Goal: Task Accomplishment & Management: Manage account settings

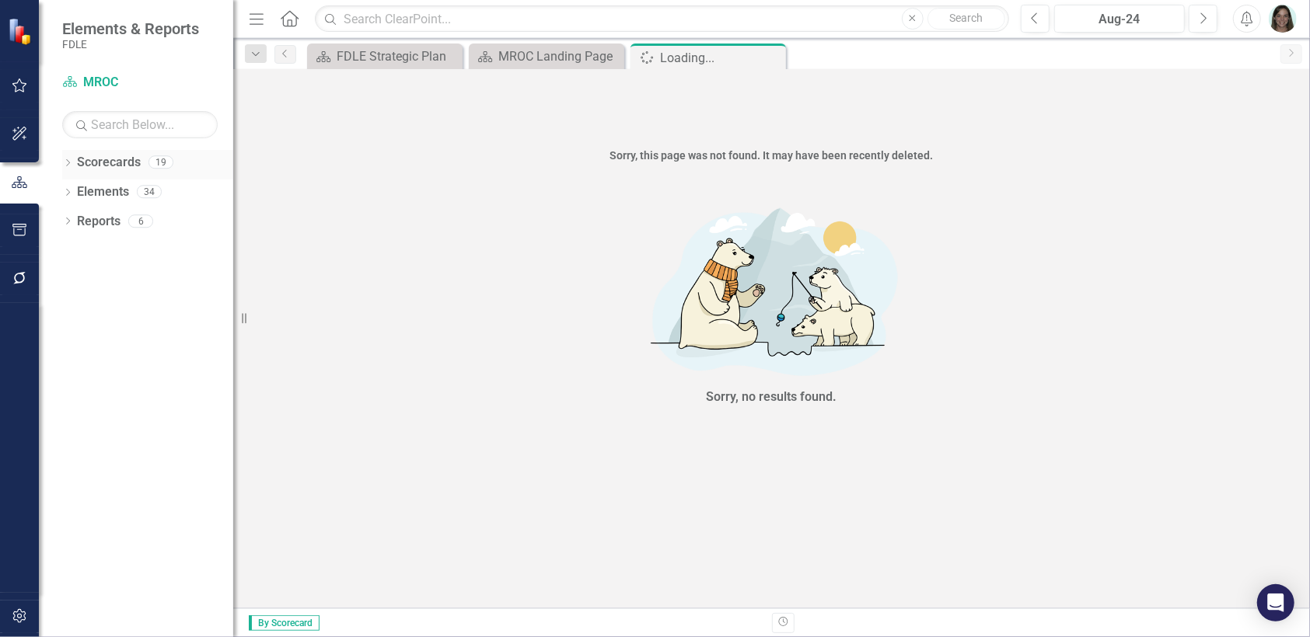
click at [65, 162] on icon "Dropdown" at bounding box center [67, 164] width 11 height 9
click at [78, 250] on icon "Dropdown" at bounding box center [76, 250] width 12 height 9
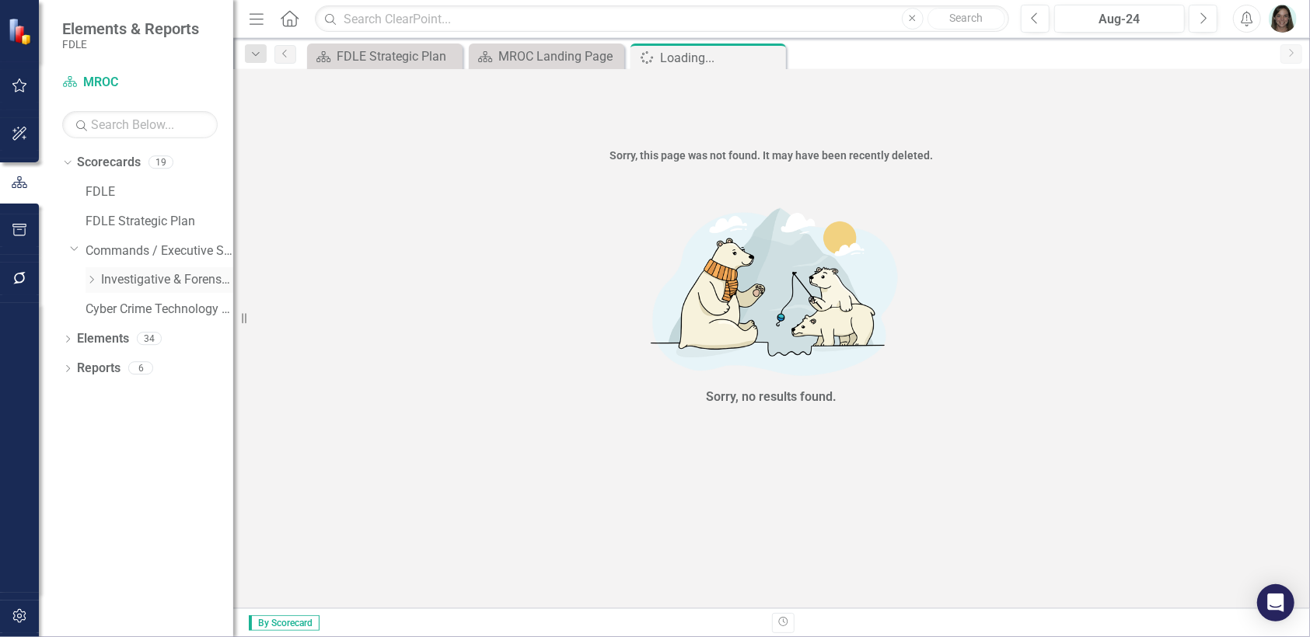
click at [90, 282] on icon at bounding box center [92, 280] width 4 height 8
click at [106, 316] on div "Dropdown Investigations" at bounding box center [167, 310] width 132 height 26
click at [108, 309] on icon "Dropdown" at bounding box center [107, 309] width 12 height 9
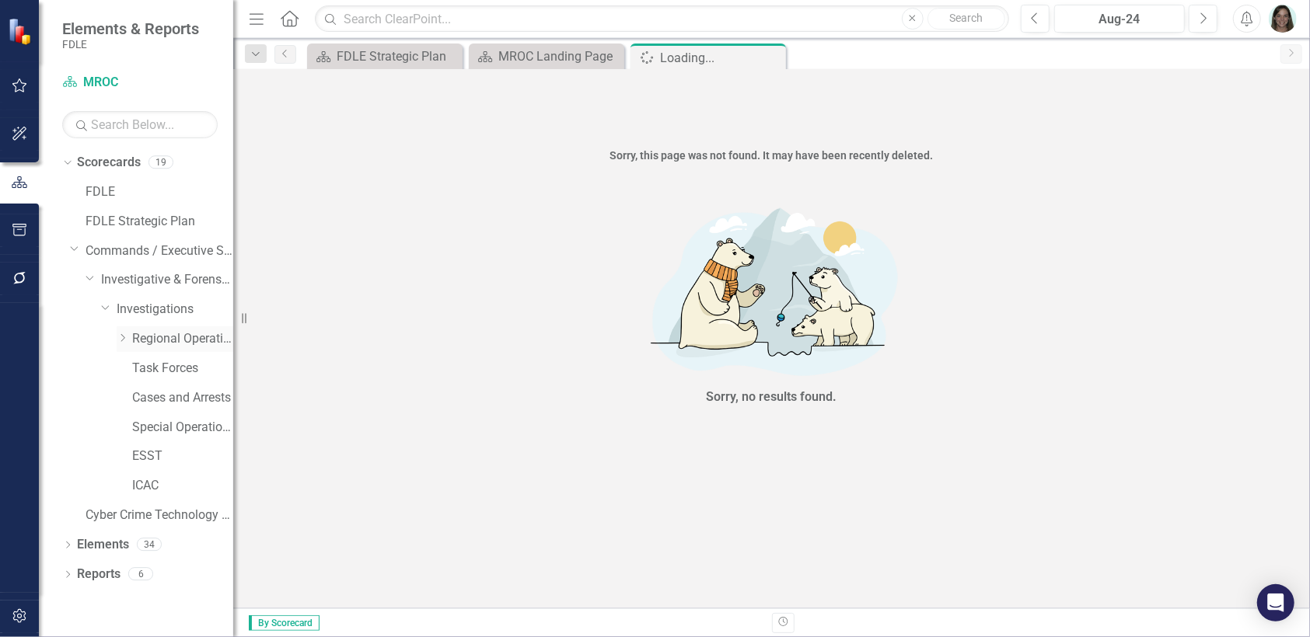
click at [126, 337] on icon "Dropdown" at bounding box center [123, 338] width 12 height 9
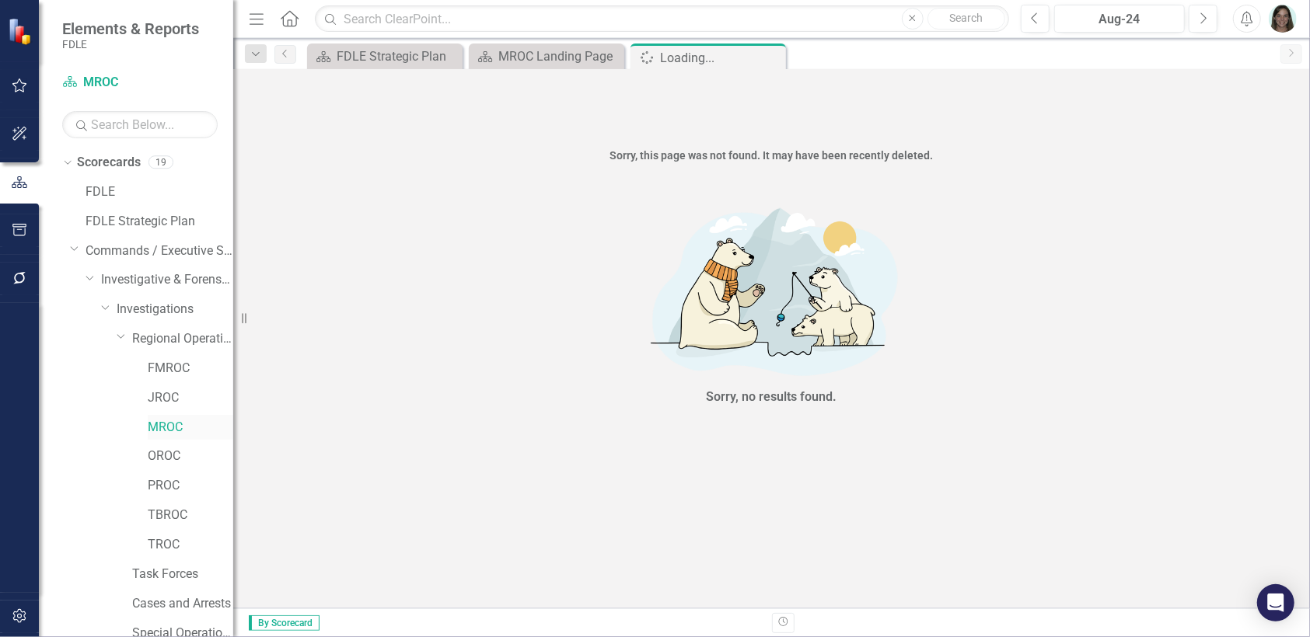
click at [161, 430] on link "MROC" at bounding box center [191, 428] width 86 height 18
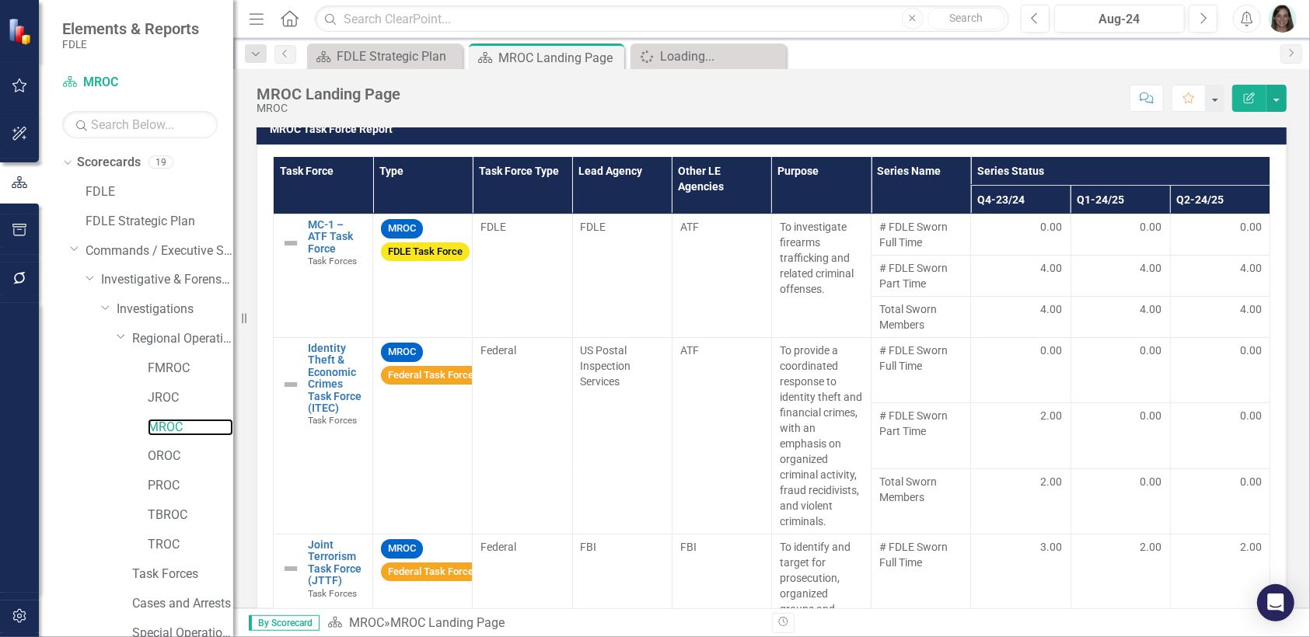
scroll to position [1255, 0]
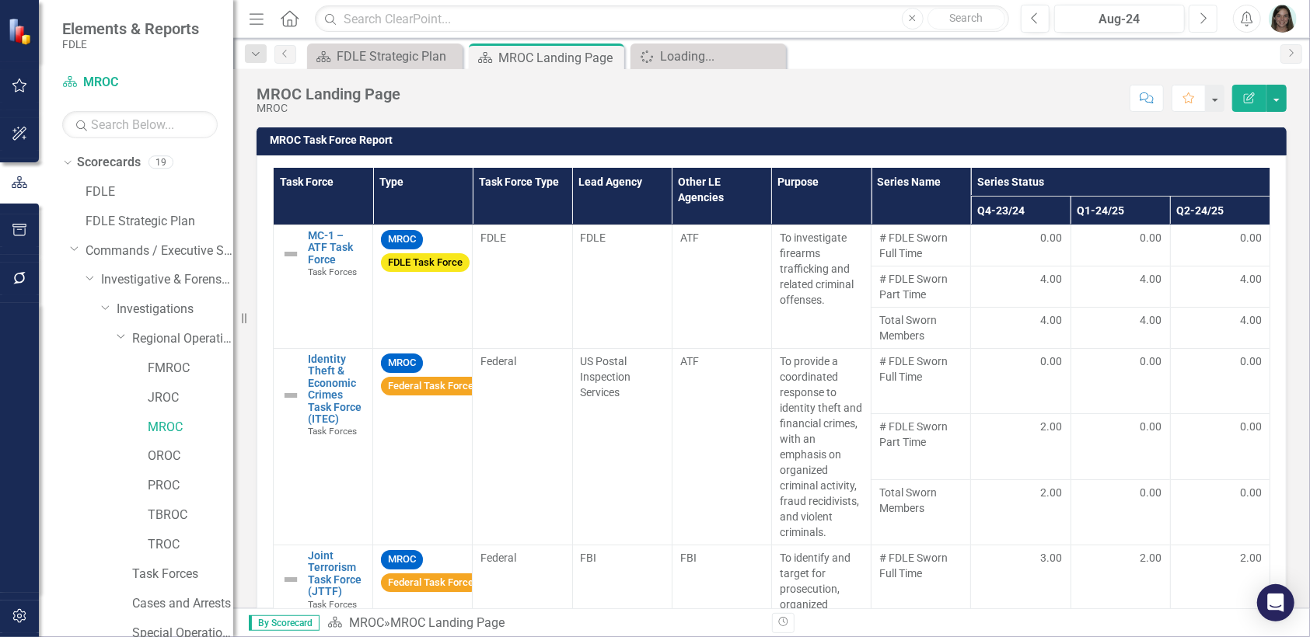
click at [1207, 16] on icon "Next" at bounding box center [1203, 19] width 9 height 14
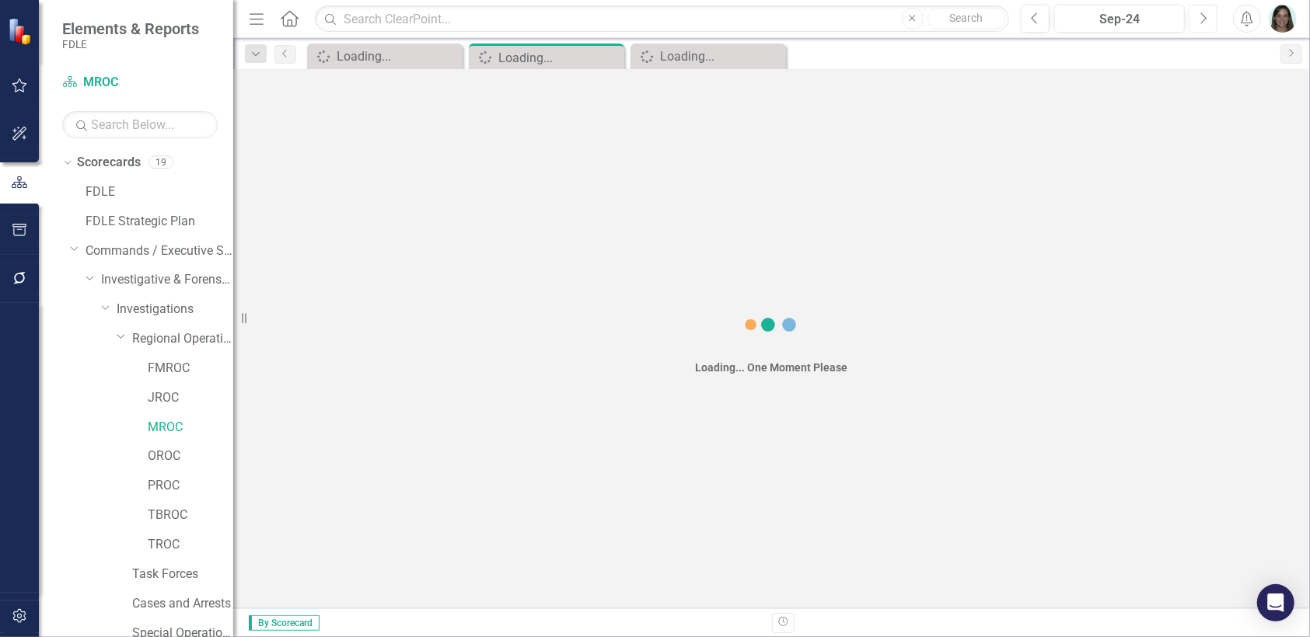
click at [1207, 16] on icon "Next" at bounding box center [1203, 19] width 9 height 14
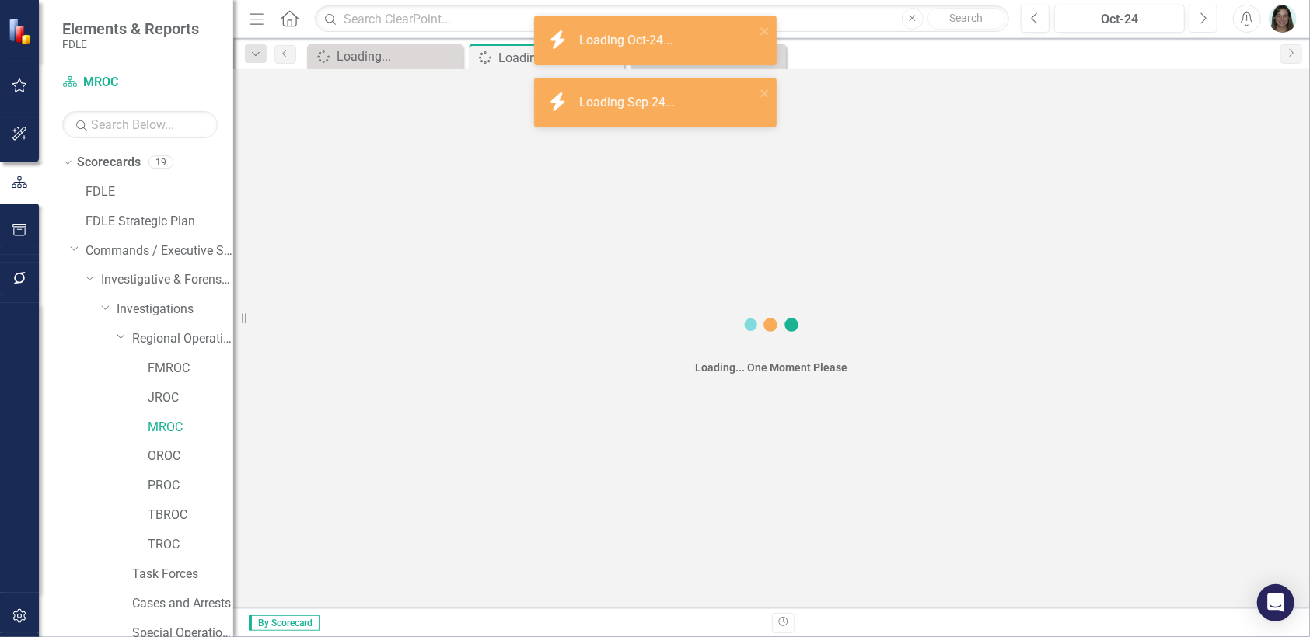
click at [1207, 16] on icon "Next" at bounding box center [1203, 19] width 9 height 14
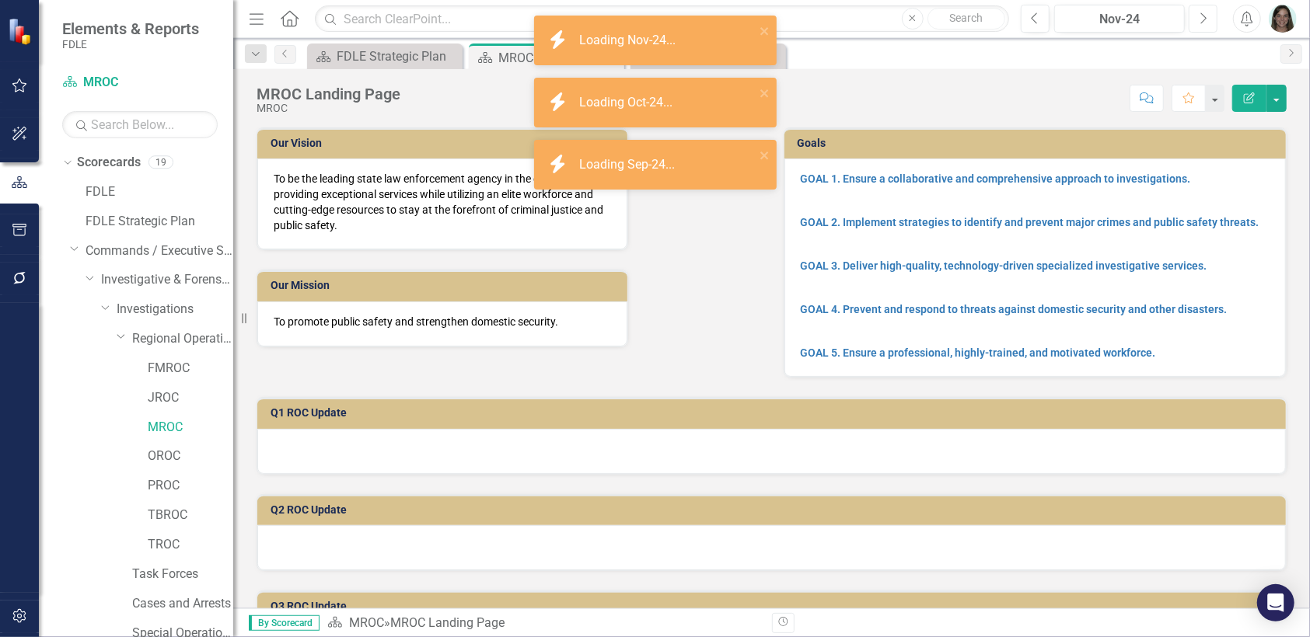
click at [1207, 16] on icon "Next" at bounding box center [1203, 19] width 9 height 14
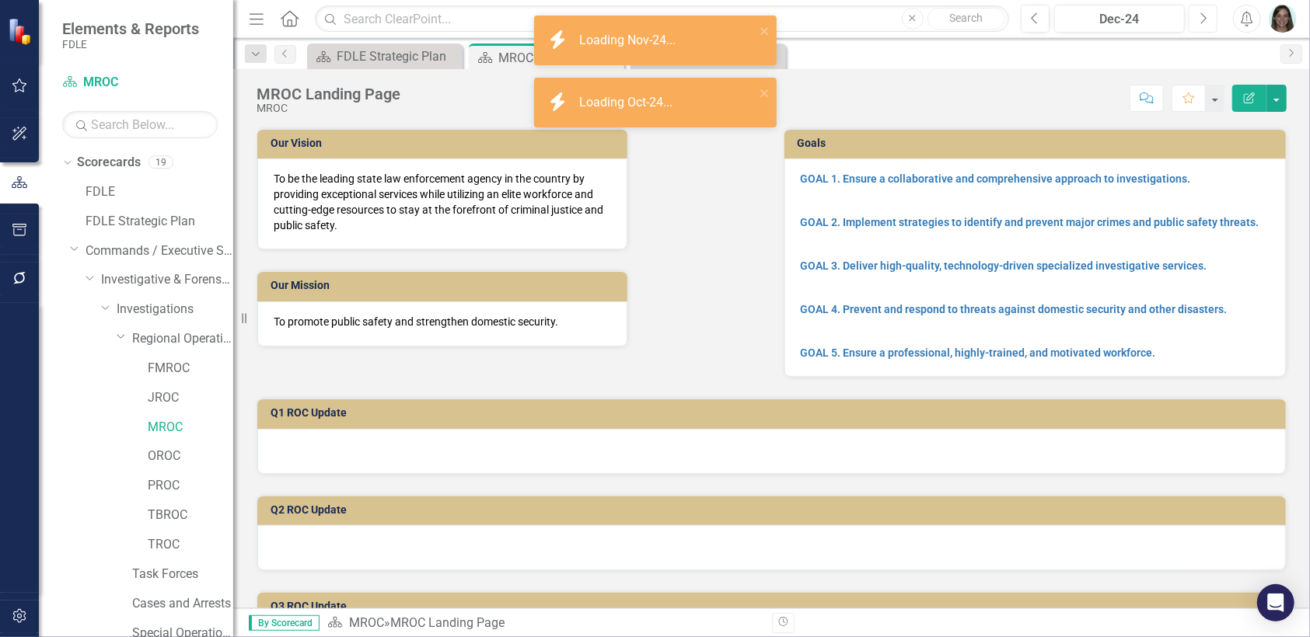
click at [1207, 16] on icon "Next" at bounding box center [1203, 19] width 9 height 14
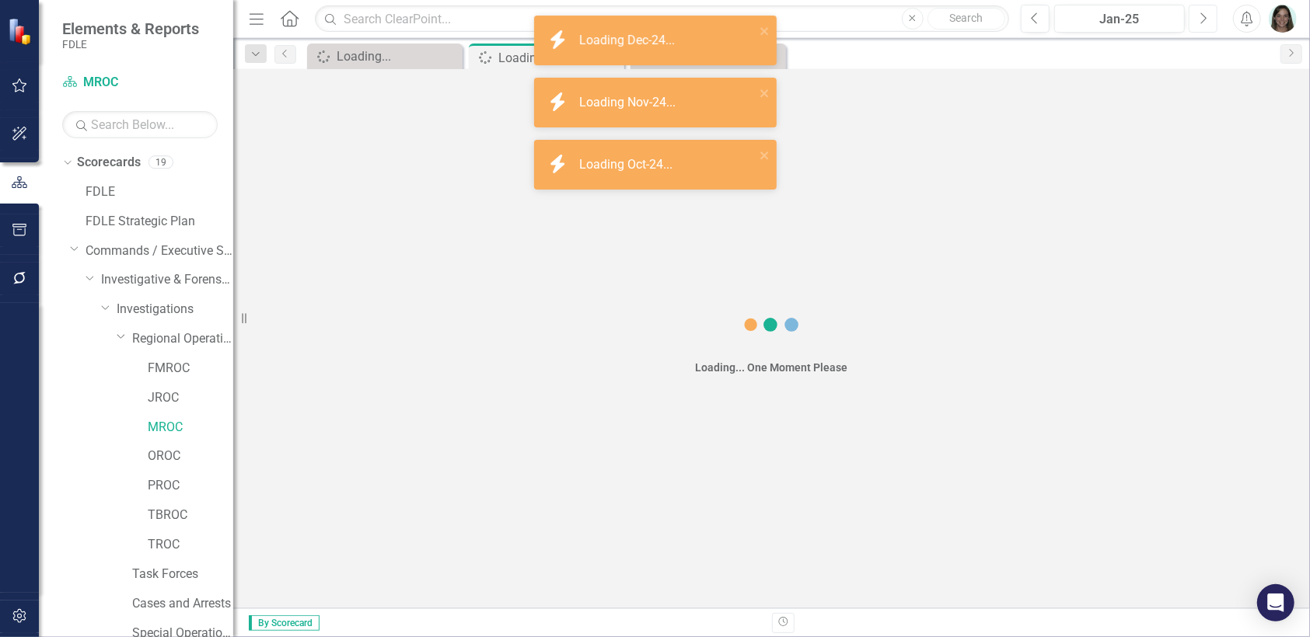
click at [1207, 16] on icon "Next" at bounding box center [1203, 19] width 9 height 14
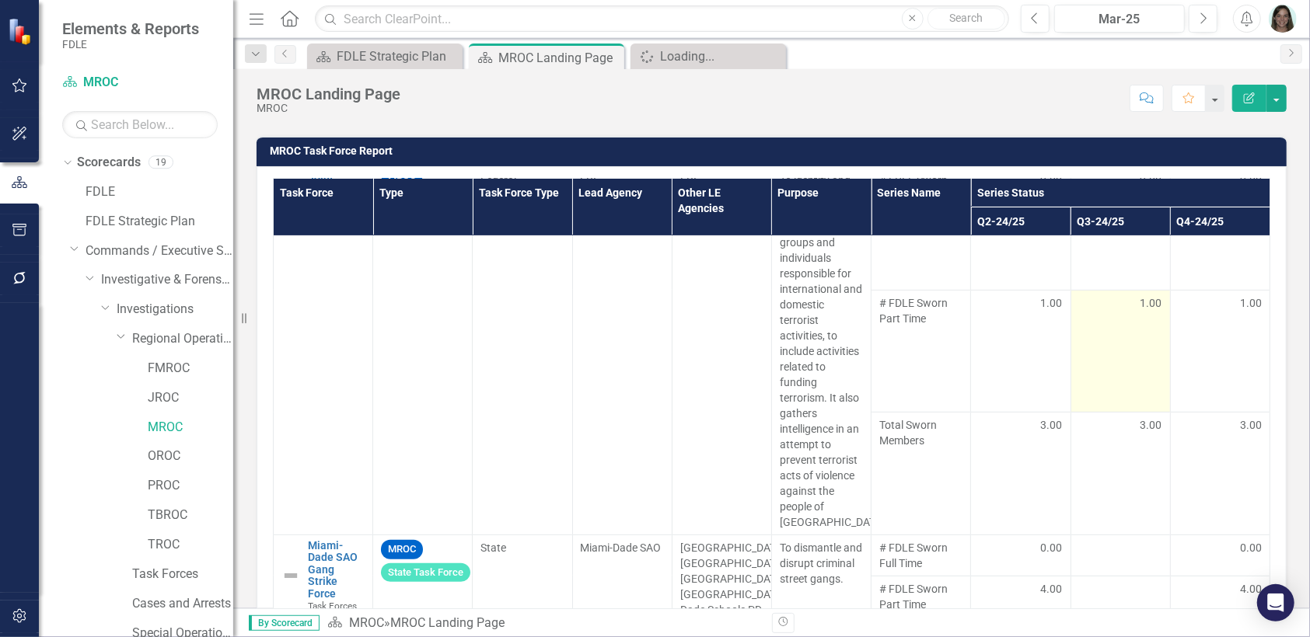
scroll to position [544, 0]
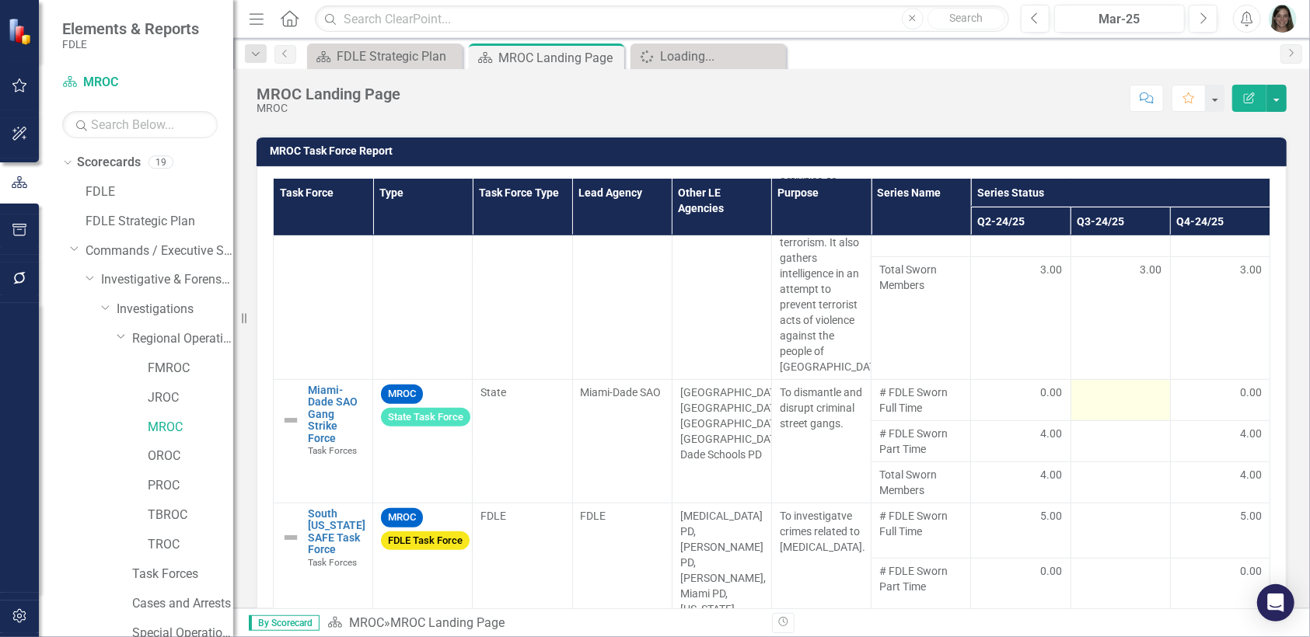
click at [1117, 390] on div at bounding box center [1120, 394] width 83 height 19
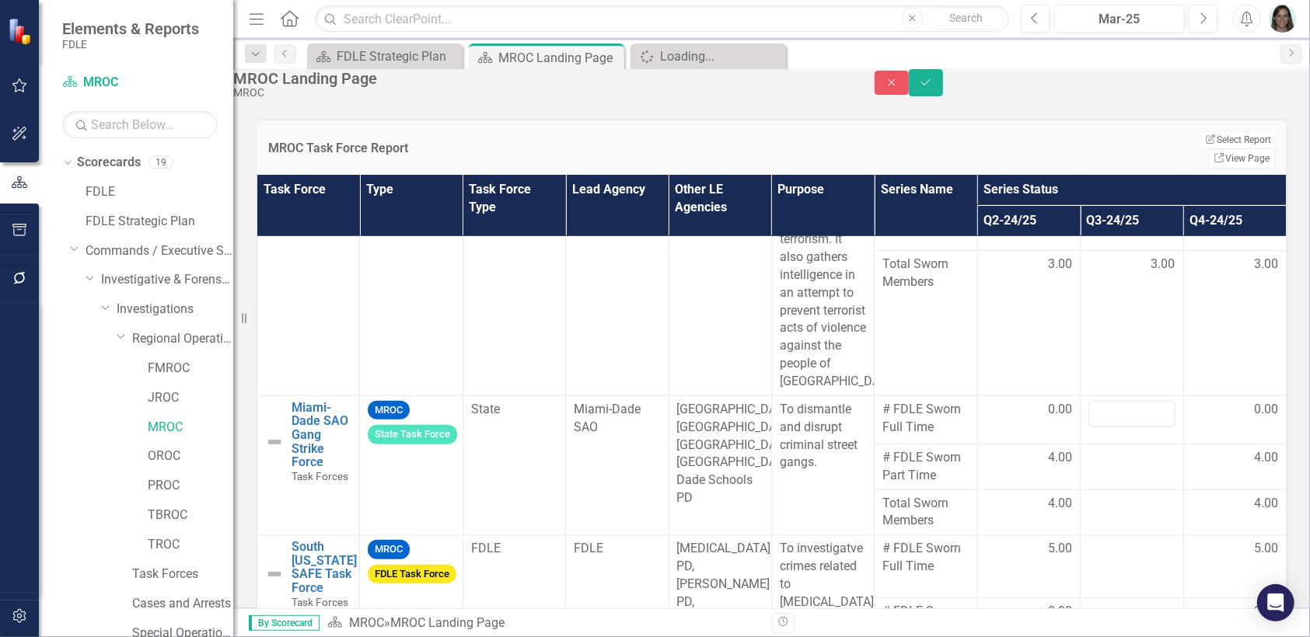
scroll to position [777, 0]
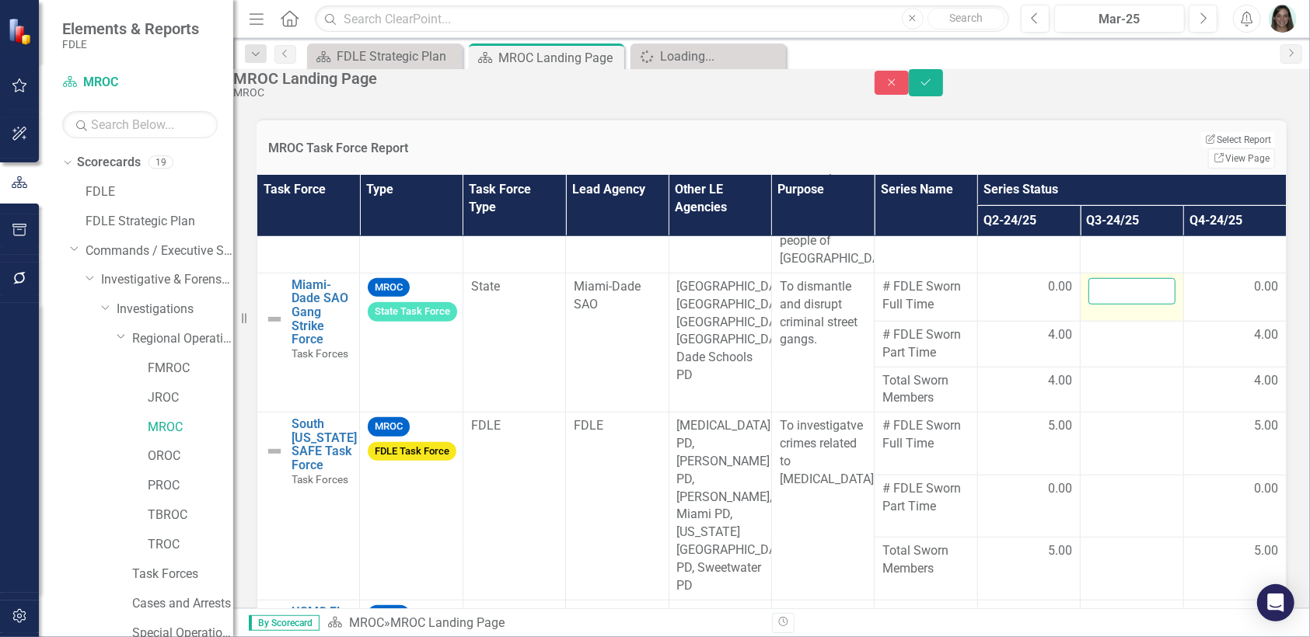
click at [1088, 305] on input "number" at bounding box center [1131, 291] width 86 height 26
type input "0"
click at [1085, 367] on td at bounding box center [1132, 344] width 103 height 46
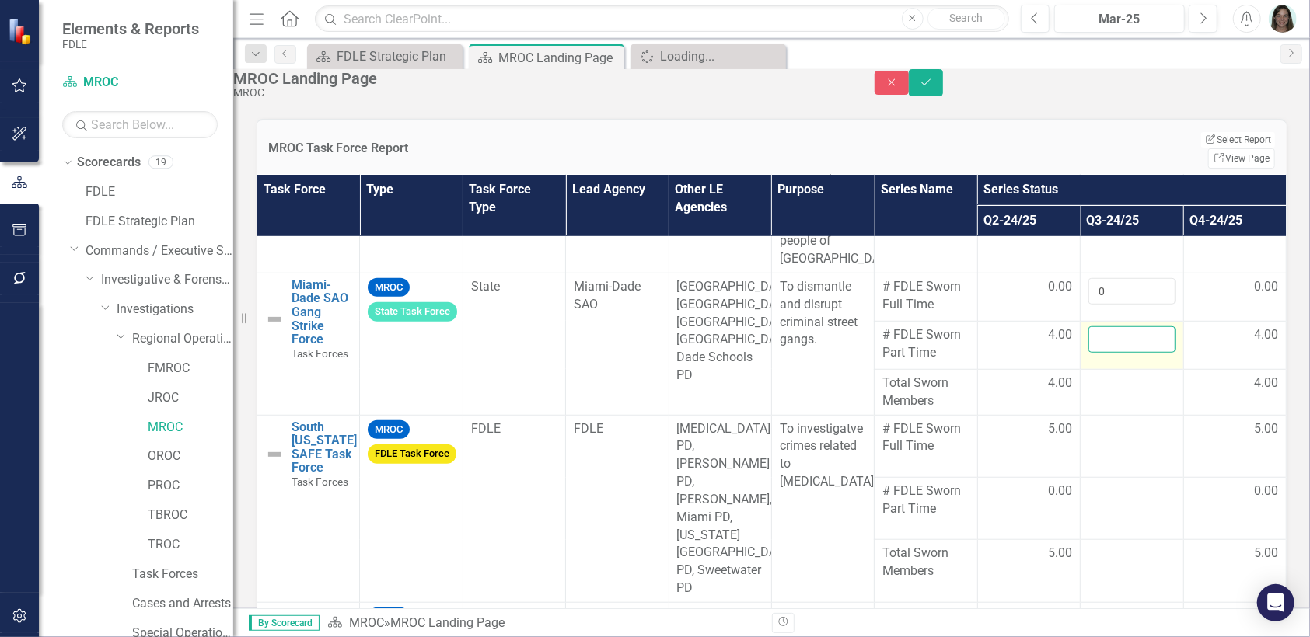
click at [1088, 353] on input "number" at bounding box center [1131, 340] width 86 height 26
type input "4"
click at [1088, 393] on div at bounding box center [1131, 384] width 86 height 19
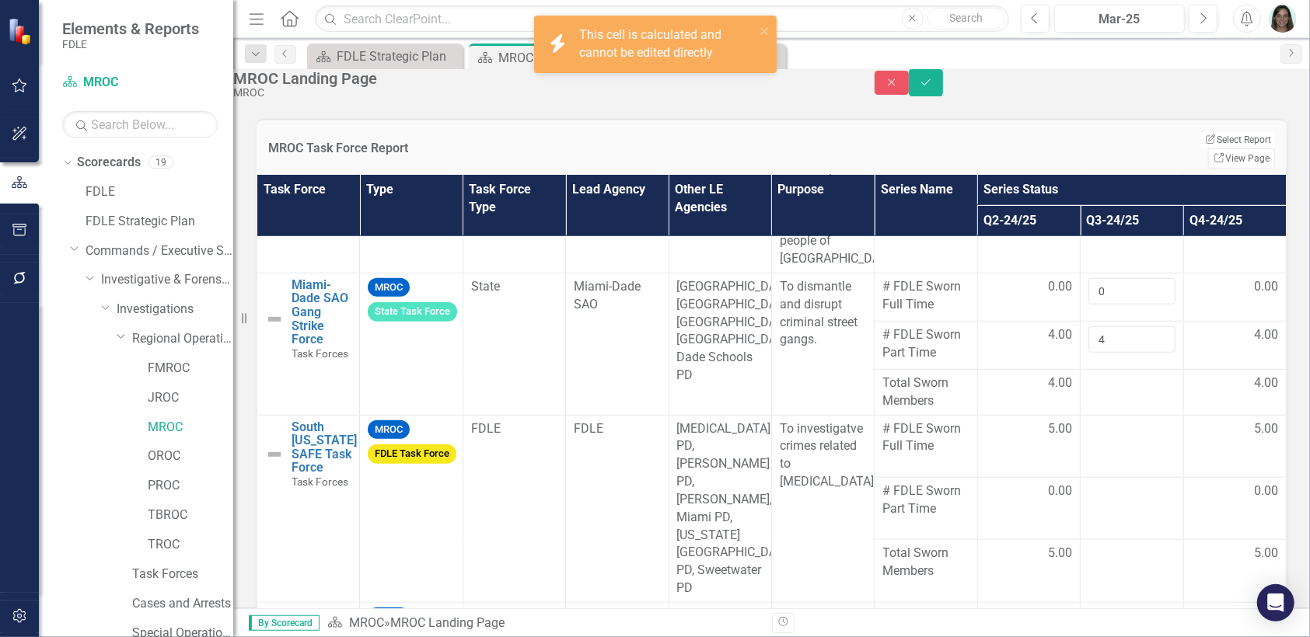
click at [1088, 393] on div at bounding box center [1131, 384] width 86 height 19
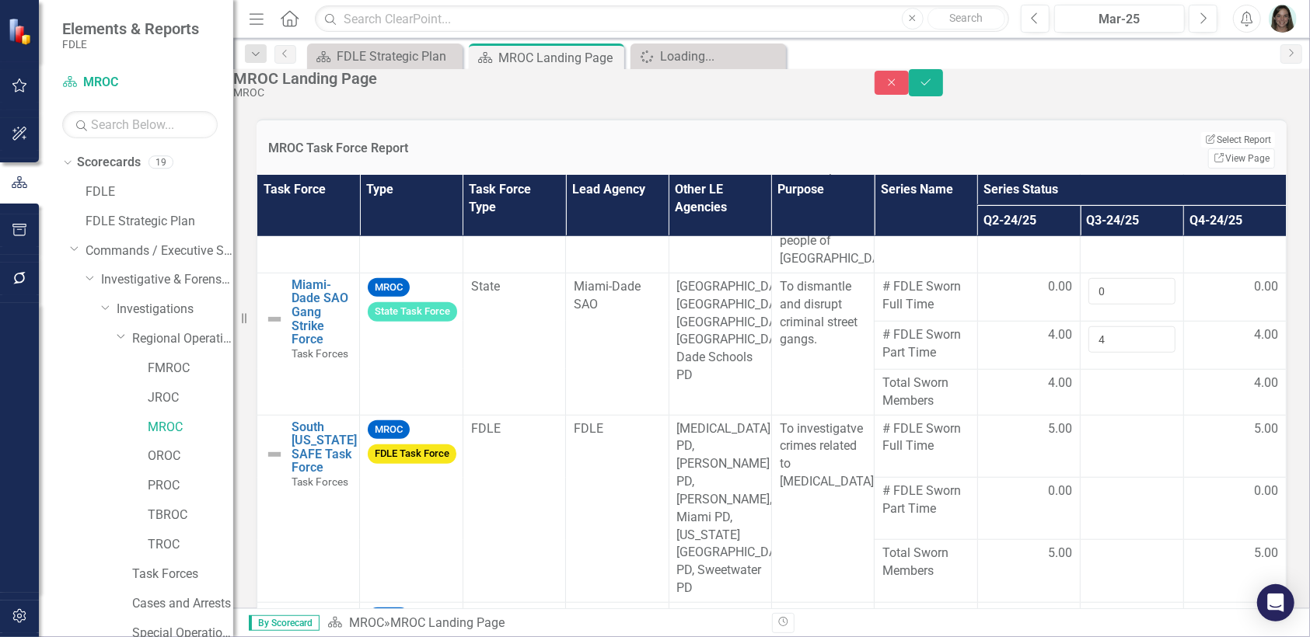
click at [1081, 415] on td at bounding box center [1132, 392] width 103 height 46
click at [1098, 393] on div at bounding box center [1131, 384] width 86 height 19
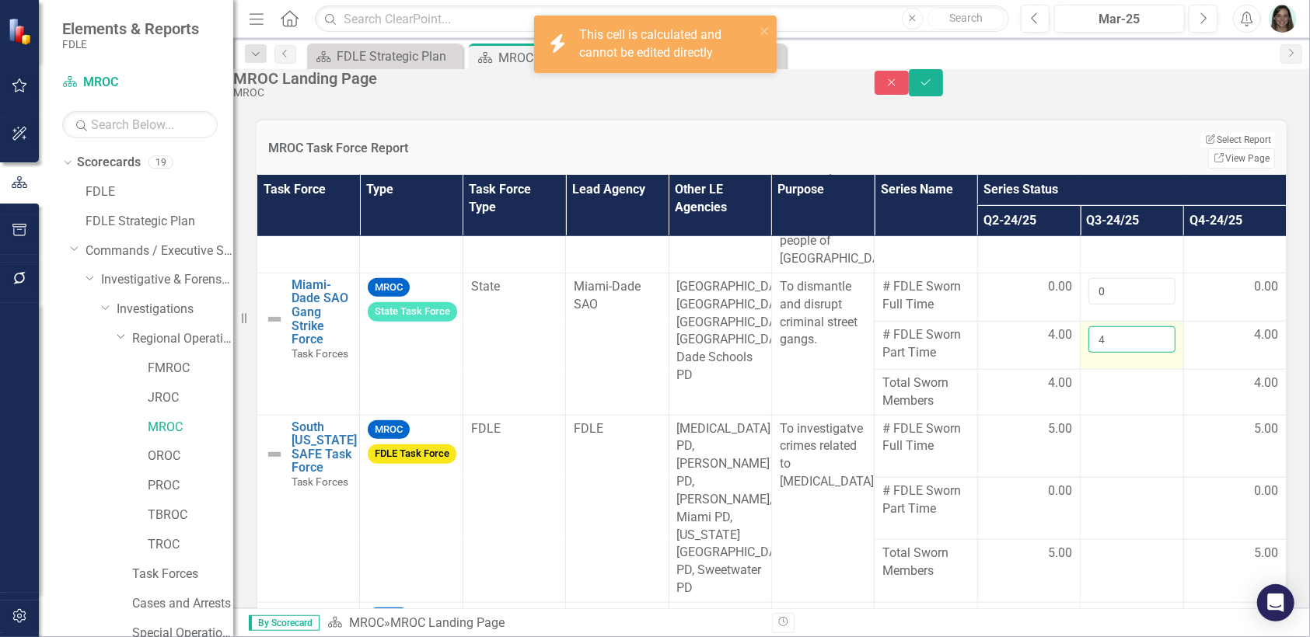
click at [1099, 353] on input "4" at bounding box center [1131, 340] width 86 height 26
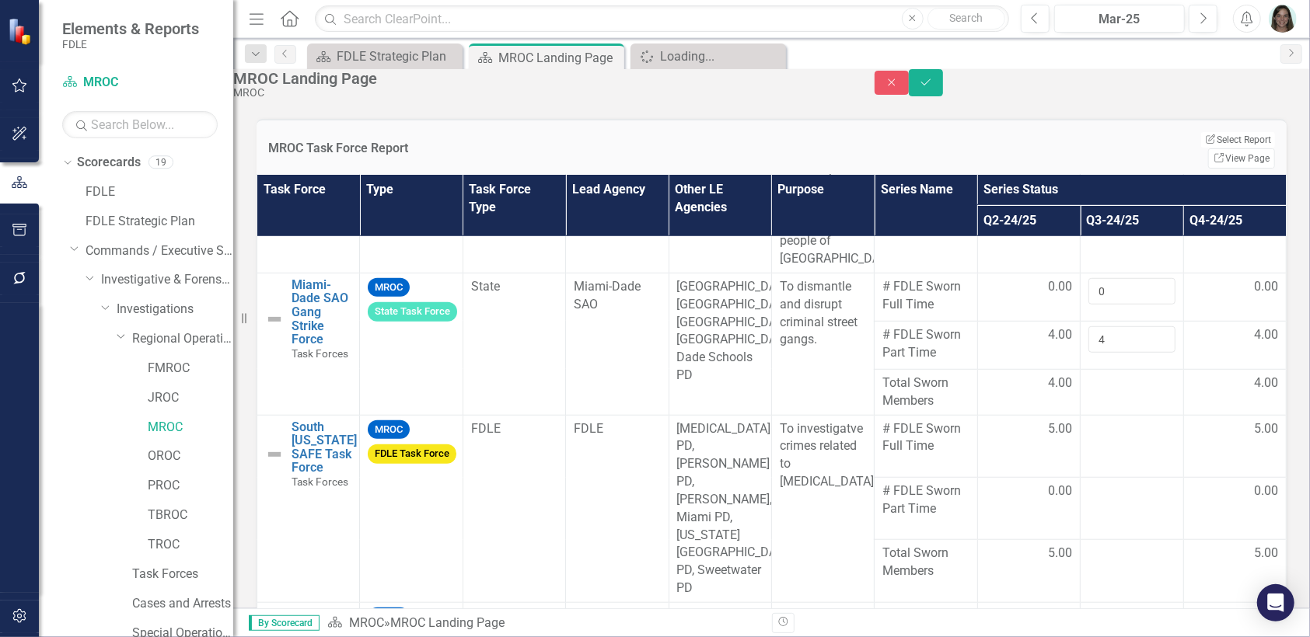
click at [1103, 273] on td "3.00" at bounding box center [1132, 199] width 103 height 145
click at [1105, 393] on div at bounding box center [1131, 384] width 86 height 19
click at [1081, 415] on td at bounding box center [1132, 392] width 103 height 46
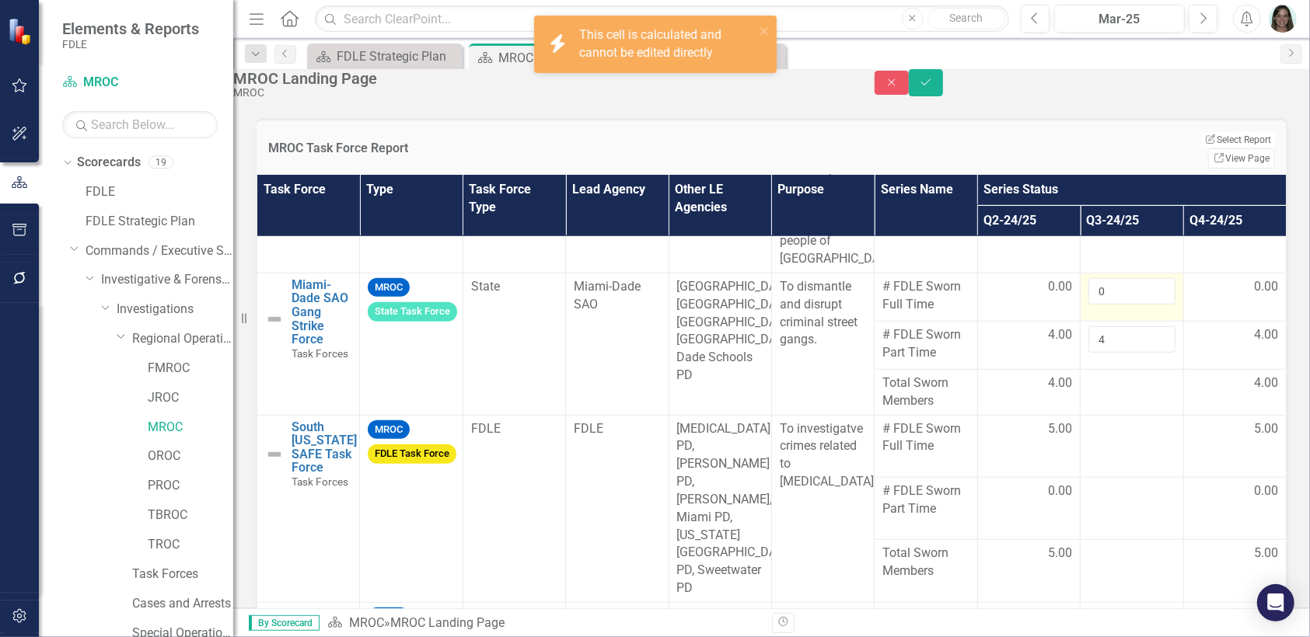
click at [1110, 321] on td "0" at bounding box center [1132, 297] width 103 height 48
click at [1096, 353] on input "4" at bounding box center [1131, 340] width 86 height 26
click at [1015, 369] on tr "# FDLE Sworn Part Time 4.00 4 4.00" at bounding box center [771, 345] width 1029 height 48
click at [1095, 415] on td at bounding box center [1132, 392] width 103 height 46
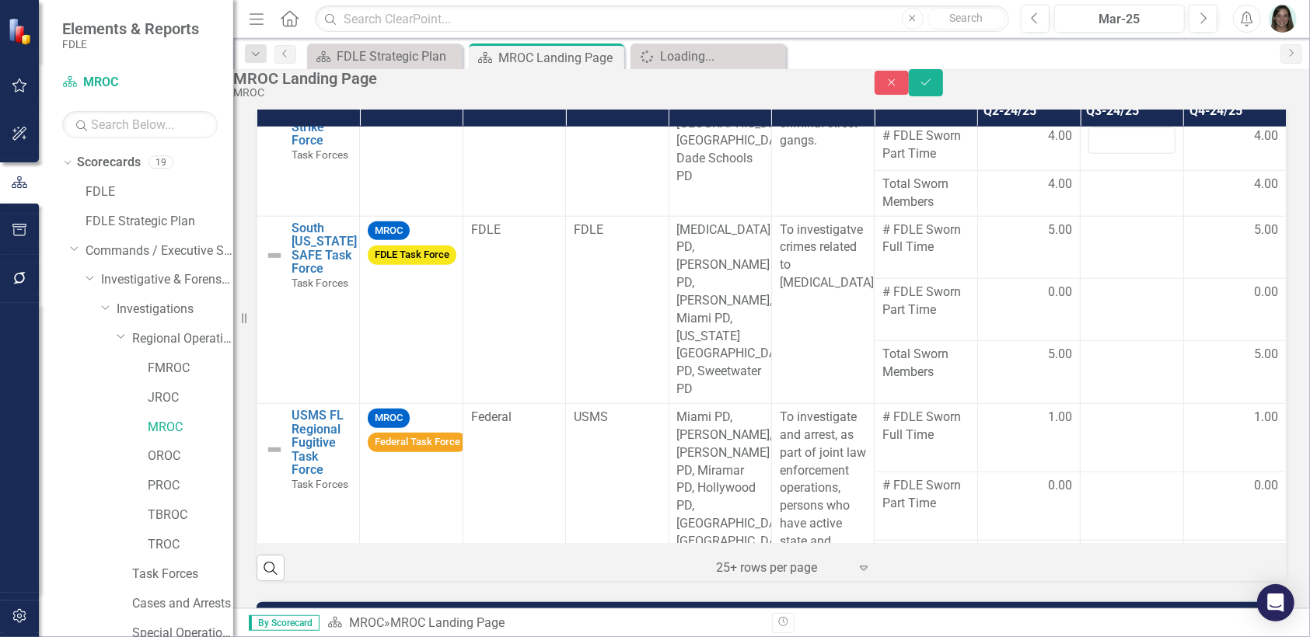
scroll to position [854, 0]
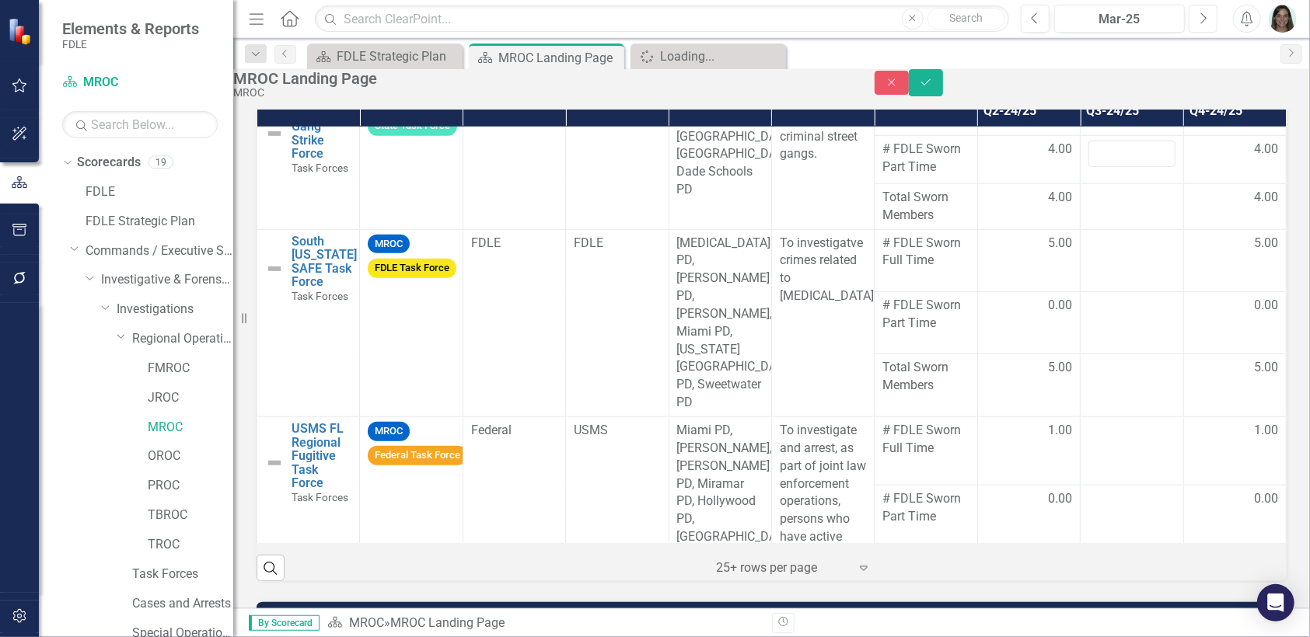
click at [1210, 20] on button "Next" at bounding box center [1203, 19] width 29 height 28
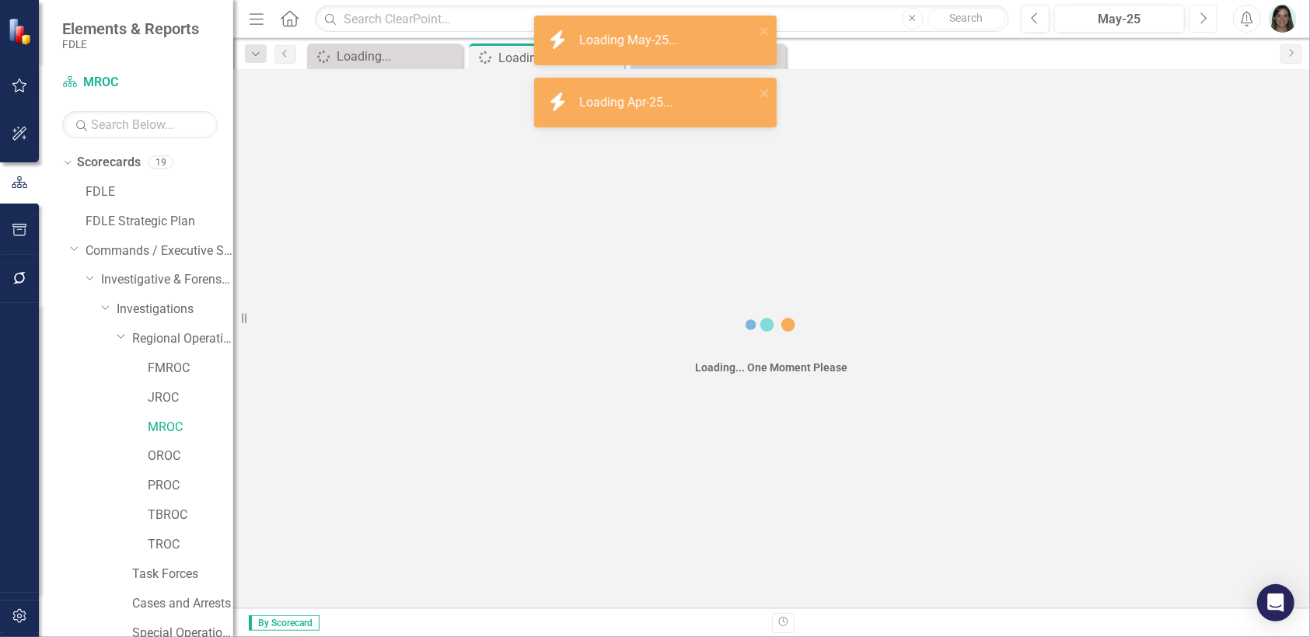
click at [1210, 20] on button "Next" at bounding box center [1203, 19] width 29 height 28
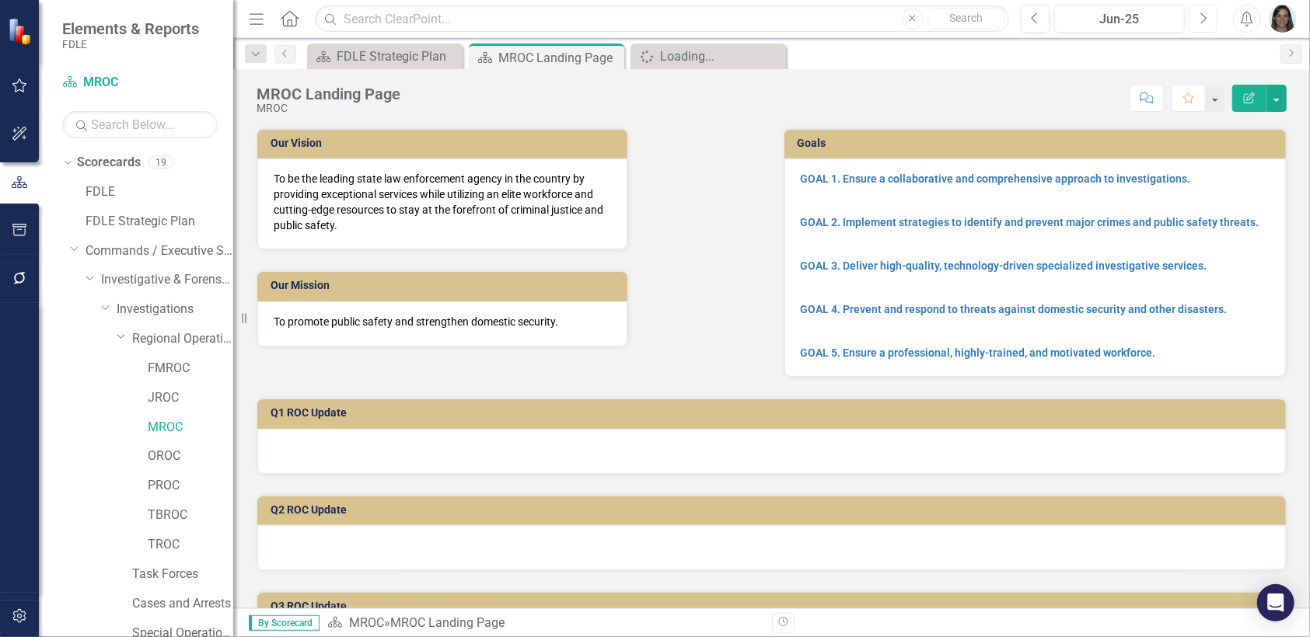
click at [1210, 23] on button "Next" at bounding box center [1203, 19] width 29 height 28
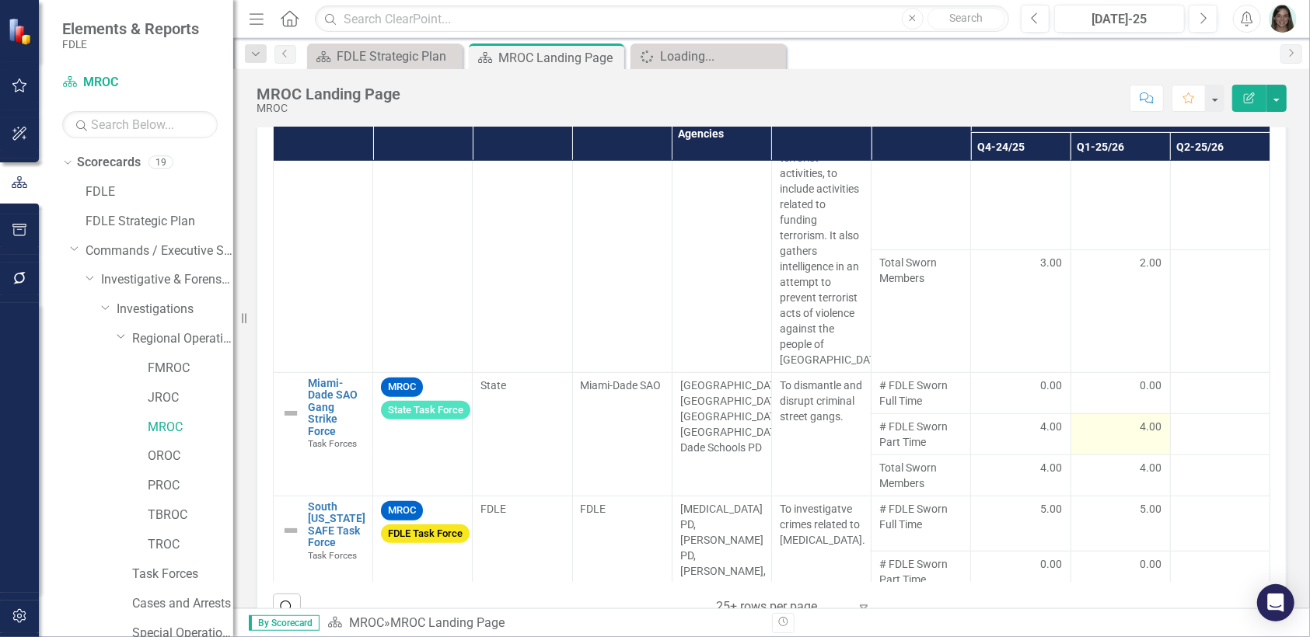
scroll to position [487, 0]
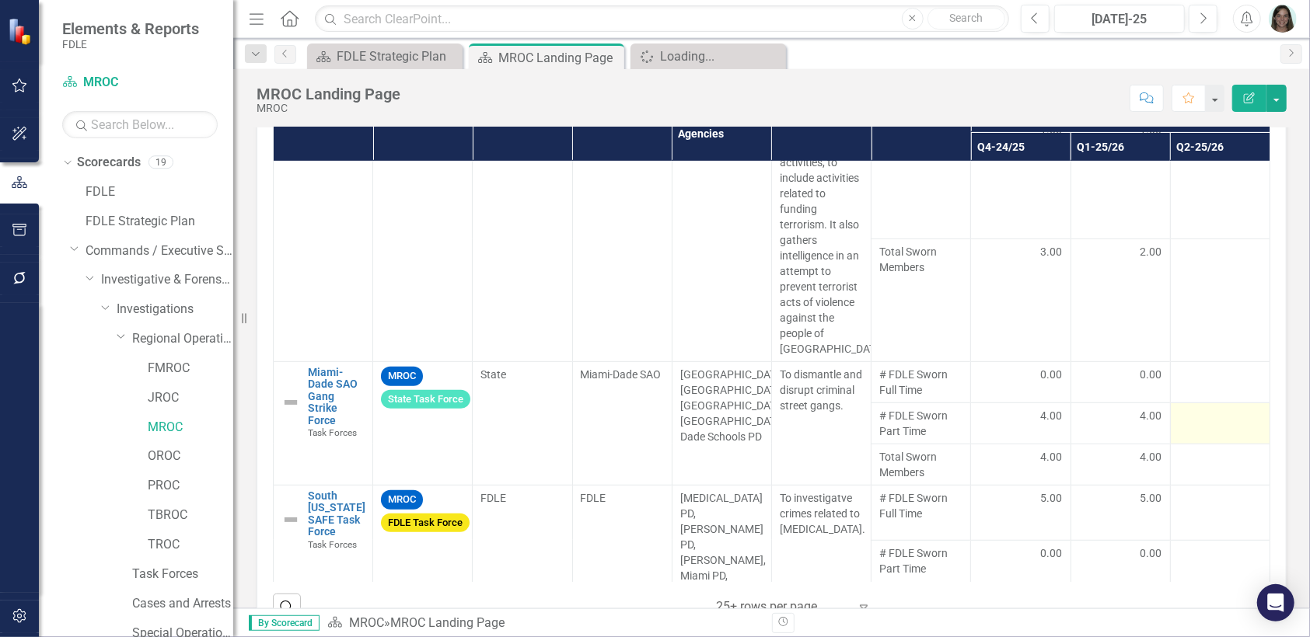
click at [1189, 414] on div at bounding box center [1220, 417] width 83 height 19
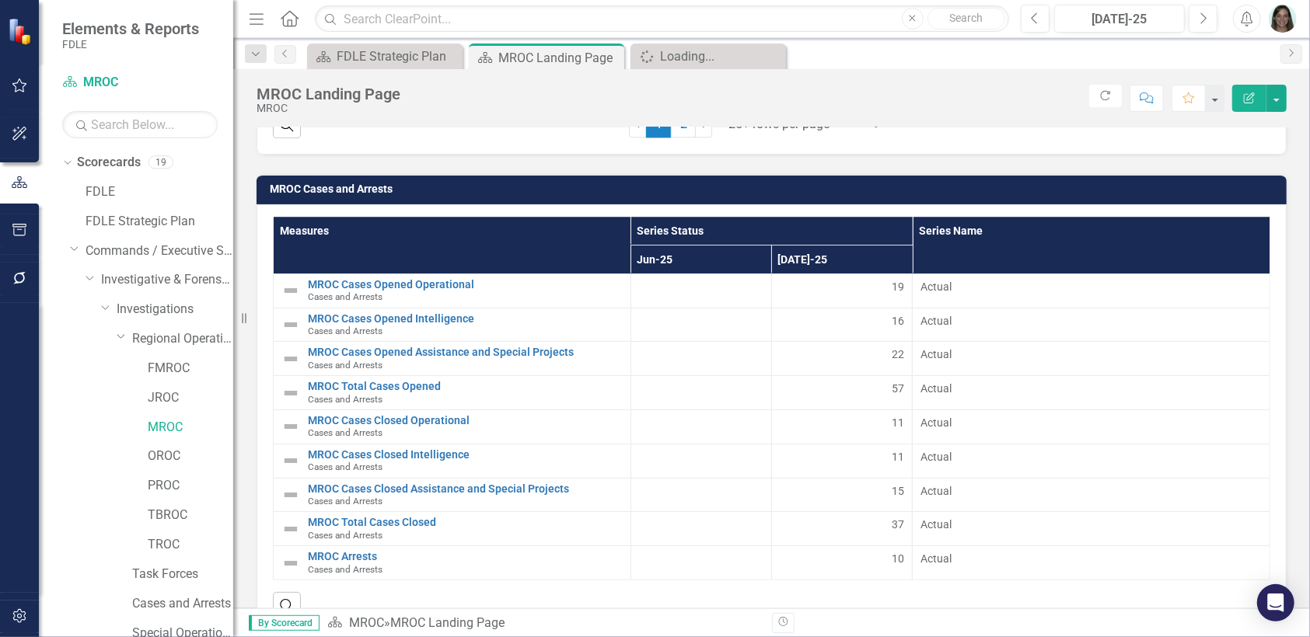
scroll to position [3014, 0]
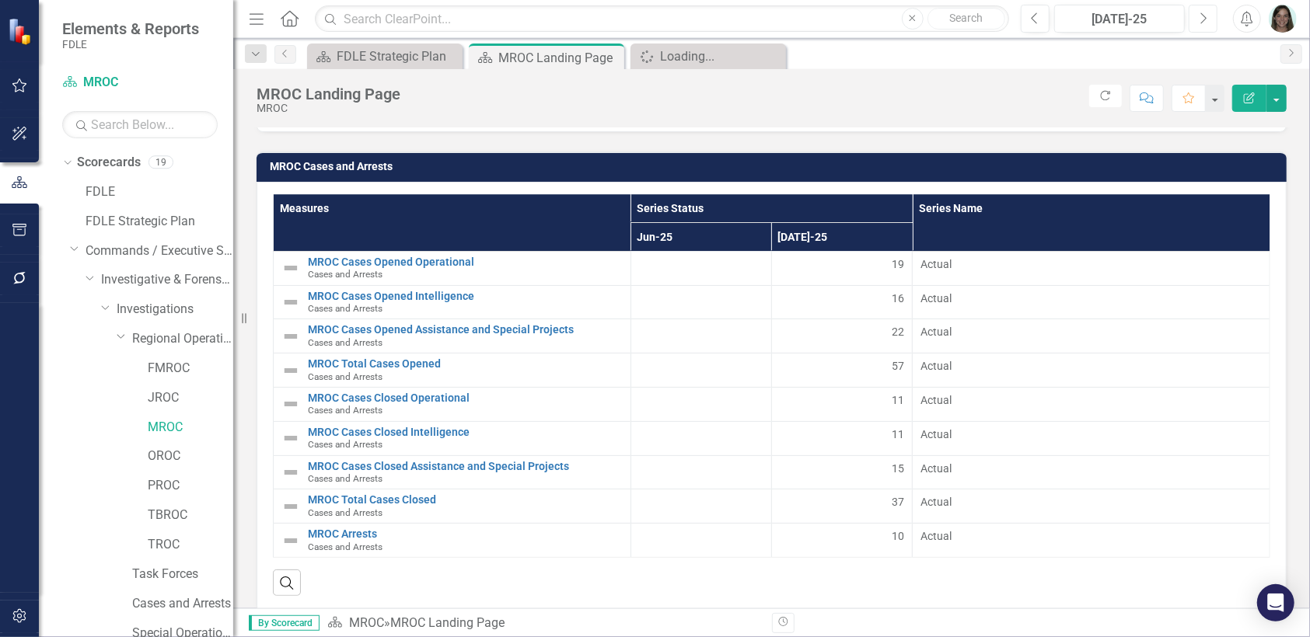
drag, startPoint x: 1199, startPoint y: 19, endPoint x: 1095, endPoint y: 45, distance: 107.3
click at [1199, 19] on button "Next" at bounding box center [1203, 19] width 29 height 28
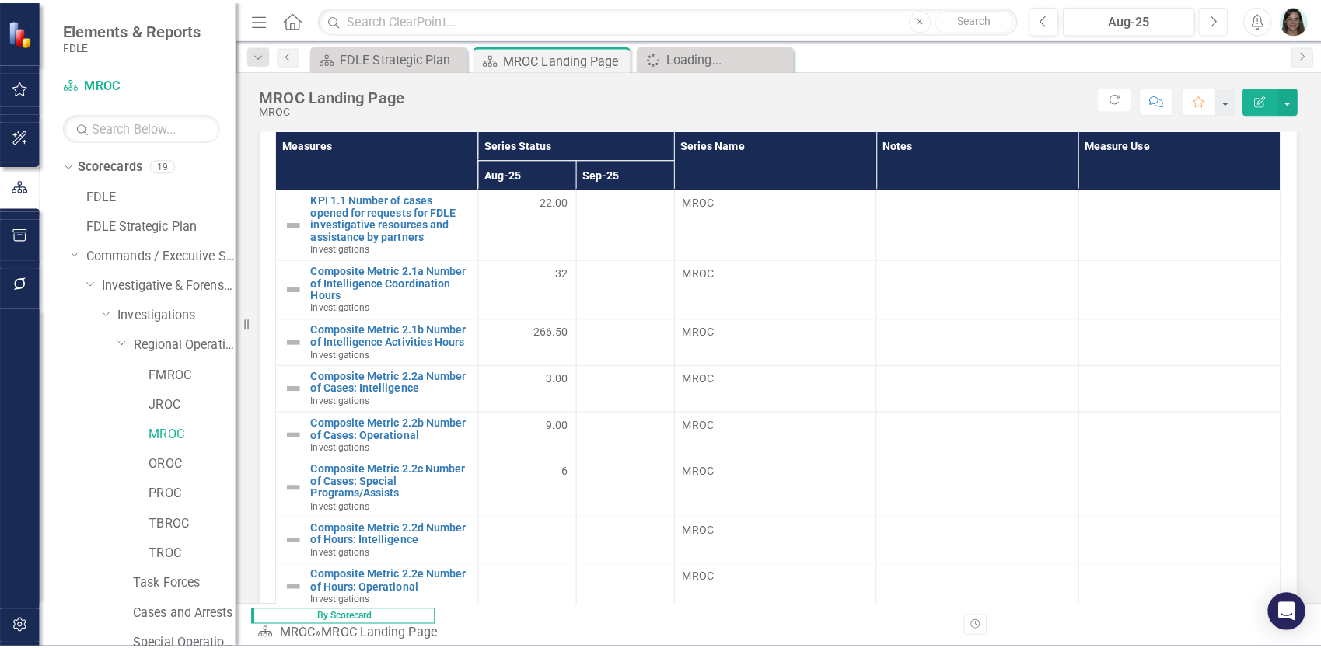
scroll to position [700, 0]
